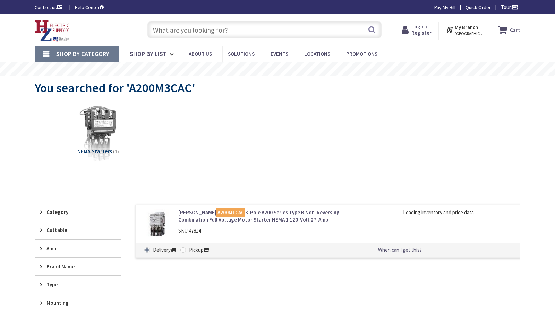
type input "[GEOGRAPHIC_DATA]"
